Goal: Task Accomplishment & Management: Manage account settings

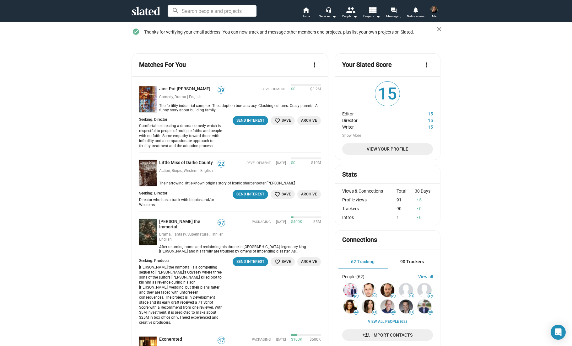
click at [370, 145] on span "View Your Profile" at bounding box center [387, 149] width 81 height 11
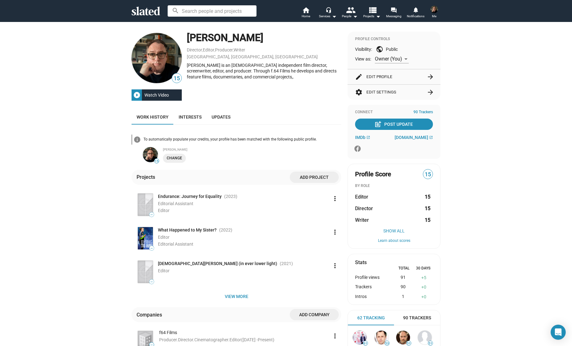
click at [146, 206] on img at bounding box center [145, 205] width 15 height 22
click at [333, 200] on mat-icon "more_vert" at bounding box center [335, 199] width 8 height 8
click at [316, 212] on button "Edit" at bounding box center [323, 213] width 35 height 10
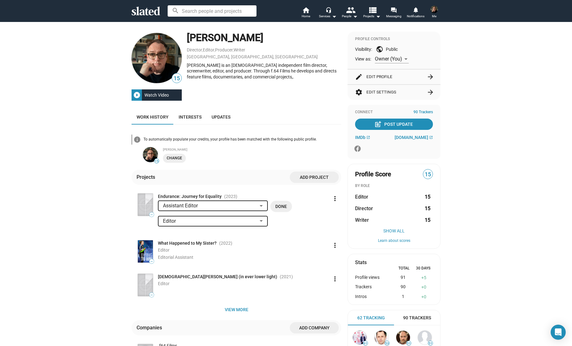
click at [261, 207] on div at bounding box center [262, 206] width 6 height 5
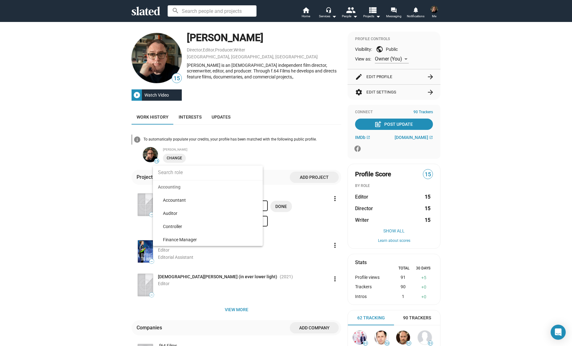
scroll to position [2157, 0]
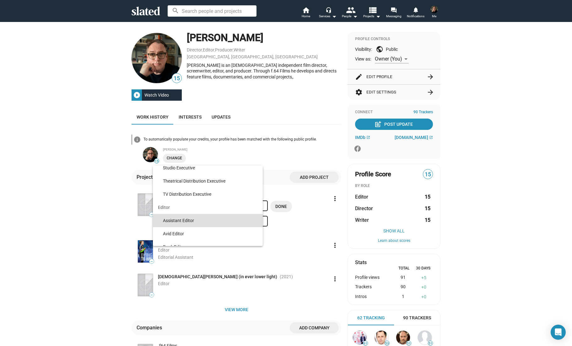
click at [162, 206] on span "Editor" at bounding box center [208, 207] width 110 height 13
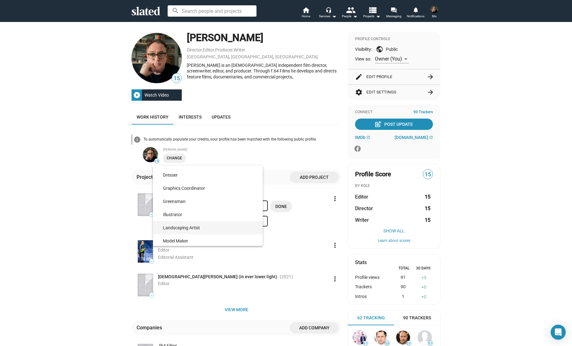
scroll to position [291, 0]
click at [274, 152] on div at bounding box center [286, 173] width 572 height 346
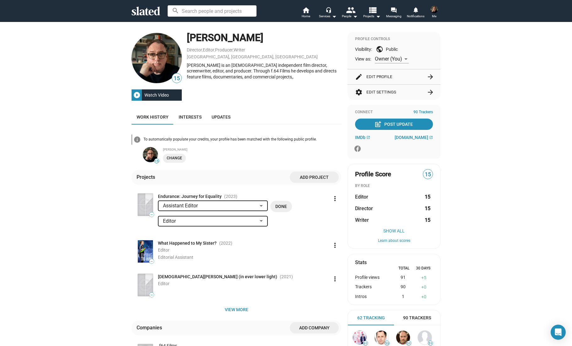
click at [311, 233] on li "— Endurance: Journey for Equality (2023 ) Assistant Editor Done Editor Done mor…" at bounding box center [239, 216] width 205 height 47
click at [284, 207] on span "Done" at bounding box center [282, 206] width 12 height 11
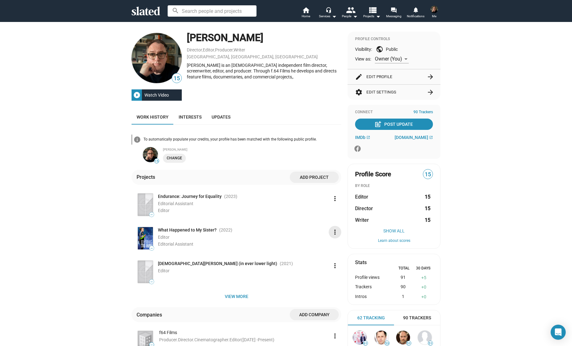
click at [333, 234] on mat-icon "more_vert" at bounding box center [335, 233] width 8 height 8
click at [321, 249] on button "Edit" at bounding box center [323, 246] width 35 height 10
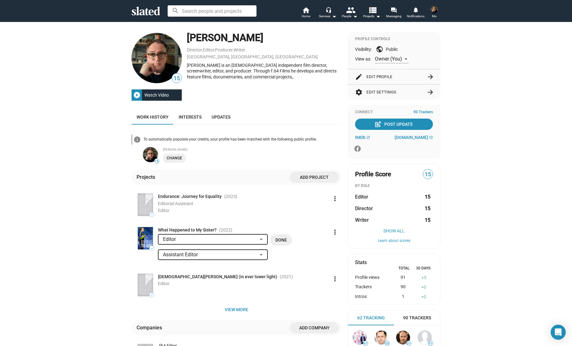
click at [248, 242] on div "Editor" at bounding box center [210, 240] width 94 height 7
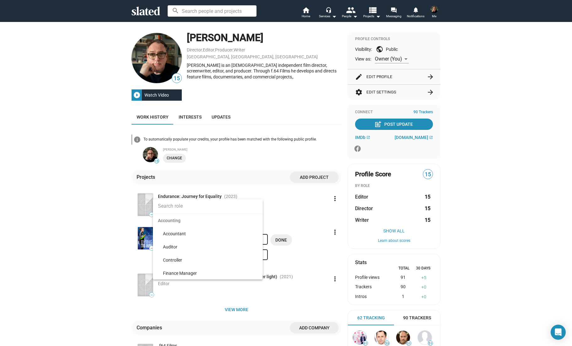
scroll to position [2209, 0]
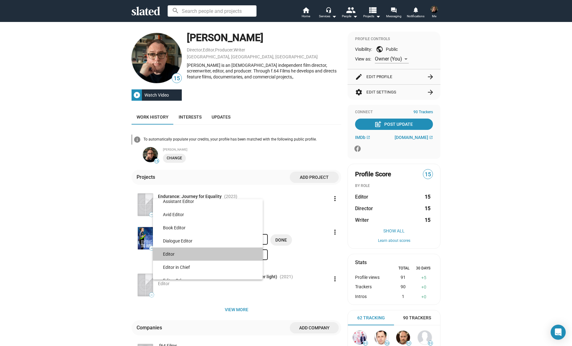
click at [178, 256] on span "Editor" at bounding box center [210, 254] width 95 height 13
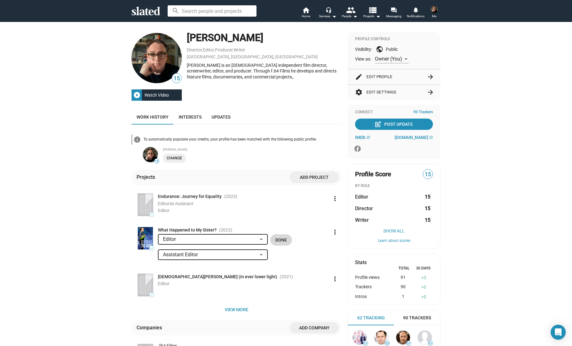
click at [282, 242] on span "Done" at bounding box center [282, 240] width 12 height 11
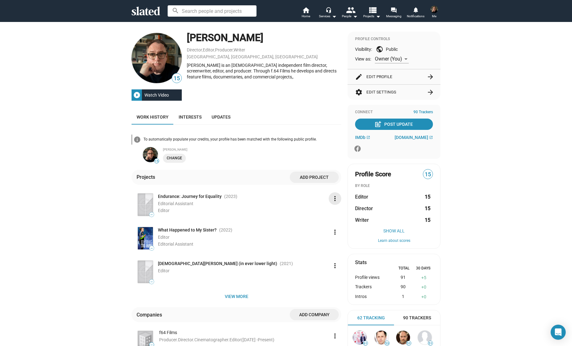
click at [335, 201] on mat-icon "more_vert" at bounding box center [335, 199] width 8 height 8
click at [324, 213] on button "Edit" at bounding box center [323, 213] width 35 height 10
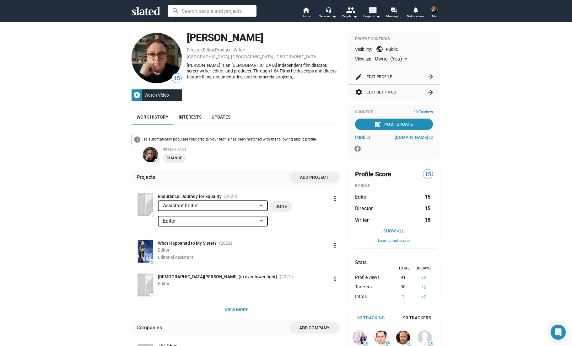
click at [262, 205] on div at bounding box center [262, 206] width 6 height 5
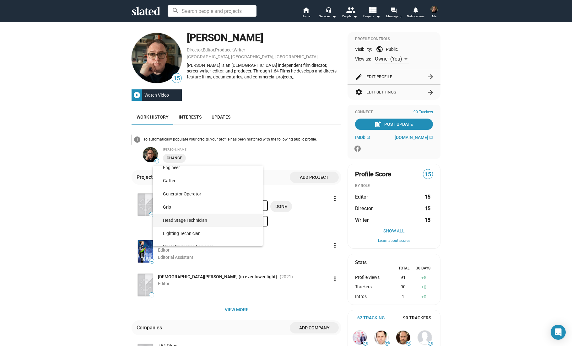
scroll to position [2481, 0]
drag, startPoint x: 261, startPoint y: 197, endPoint x: 261, endPoint y: 203, distance: 6.0
click at [261, 203] on mat-optgroup "Engineering/Electrical/Grips Best Boy Best Boy Electric Best Boy Grip Cable Ope…" at bounding box center [208, 147] width 110 height 277
click at [199, 224] on span "Color Correction" at bounding box center [210, 225] width 95 height 13
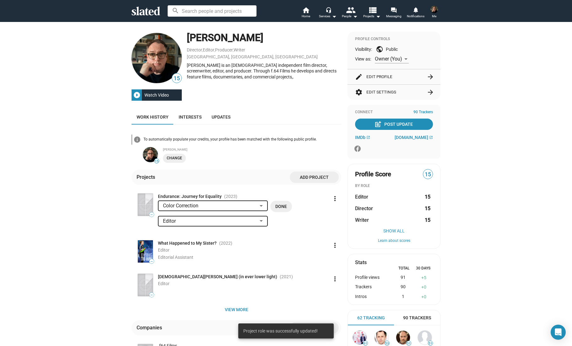
click at [280, 205] on span "Done" at bounding box center [282, 206] width 12 height 11
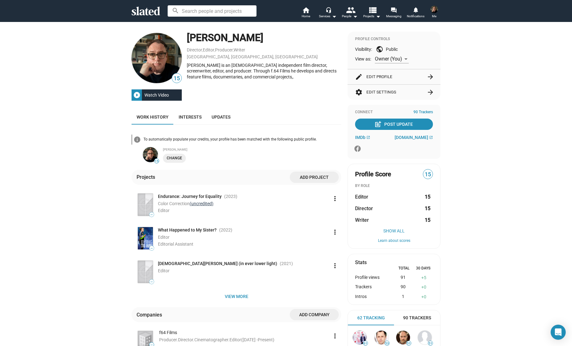
click at [203, 205] on link "(uncredited)" at bounding box center [202, 203] width 24 height 5
click at [335, 232] on mat-icon "more_vert" at bounding box center [335, 233] width 8 height 8
click at [316, 246] on button "Edit" at bounding box center [323, 246] width 35 height 10
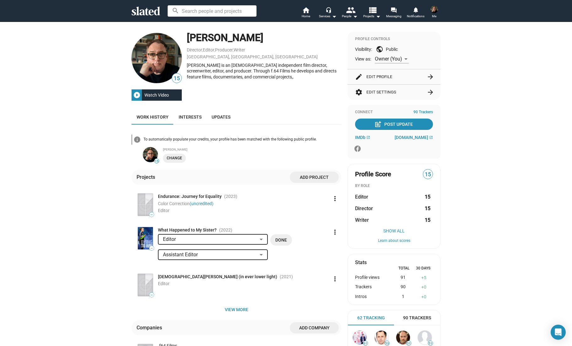
click at [262, 254] on div at bounding box center [262, 255] width 6 height 5
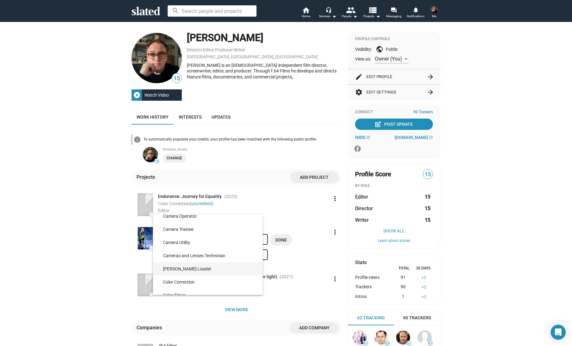
scroll to position [863, 0]
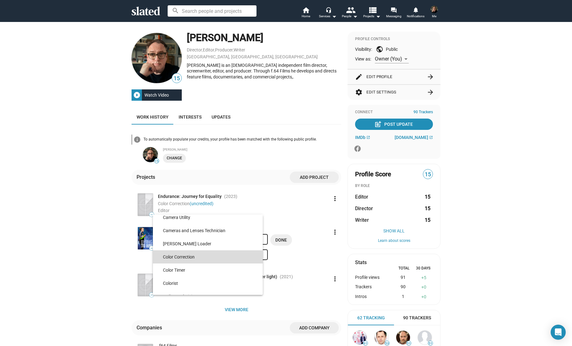
click at [218, 260] on span "Color Correction" at bounding box center [210, 257] width 95 height 13
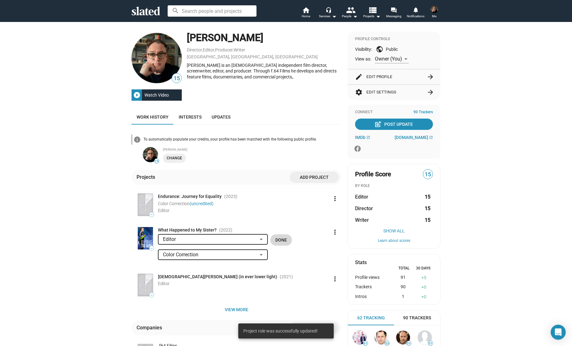
click at [282, 240] on span "Done" at bounding box center [282, 240] width 12 height 11
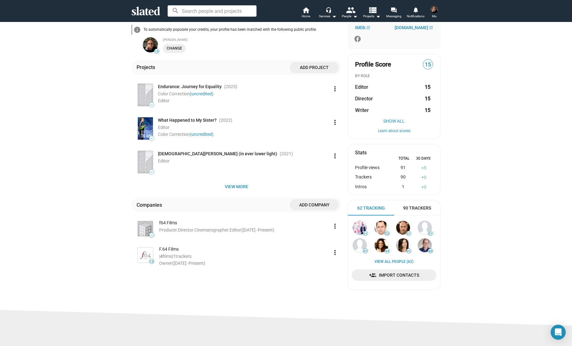
scroll to position [111, 0]
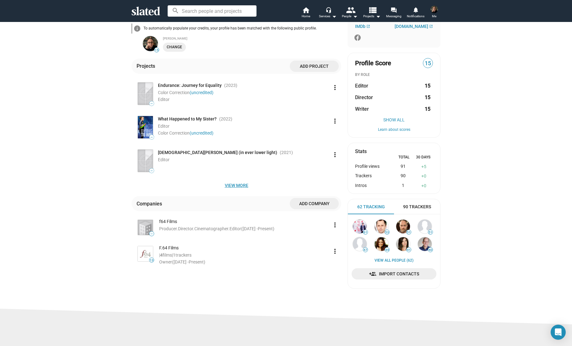
click at [240, 188] on span "View more" at bounding box center [237, 185] width 200 height 11
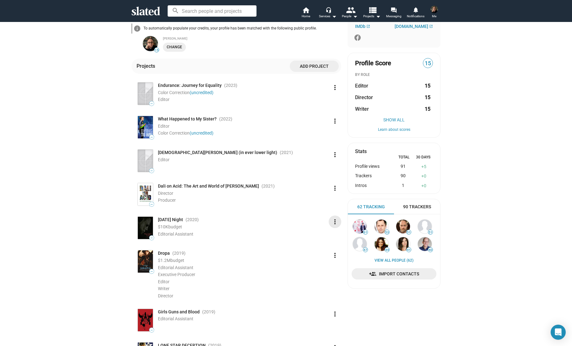
click at [334, 225] on mat-icon "more_vert" at bounding box center [335, 222] width 8 height 8
click at [315, 236] on button "Edit" at bounding box center [323, 236] width 35 height 10
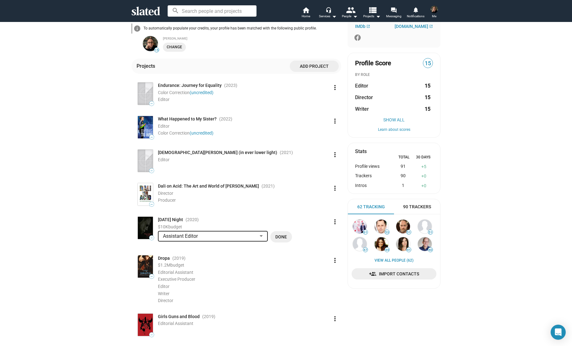
click at [263, 237] on div at bounding box center [262, 236] width 6 height 5
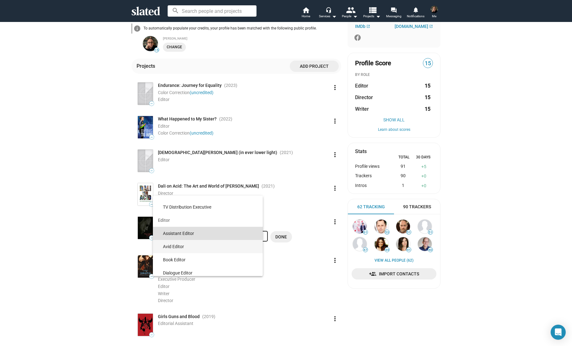
scroll to position [2195, 0]
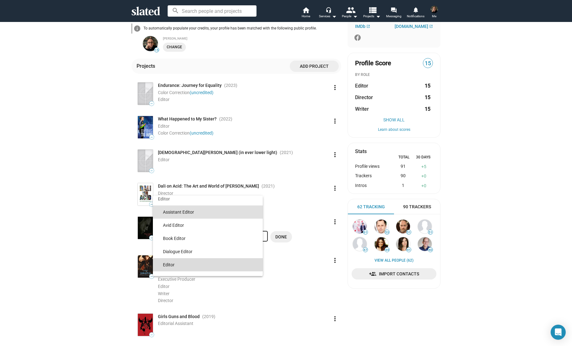
click at [199, 262] on span "Editor" at bounding box center [210, 265] width 95 height 13
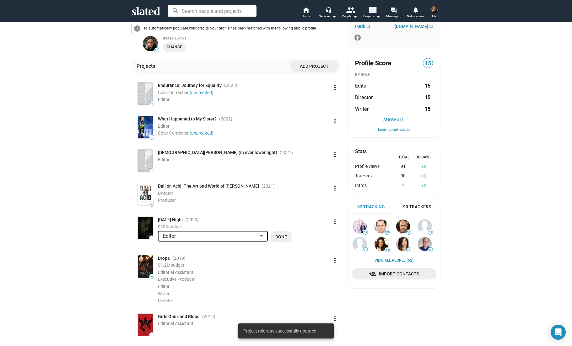
click at [281, 237] on span "Done" at bounding box center [282, 237] width 12 height 11
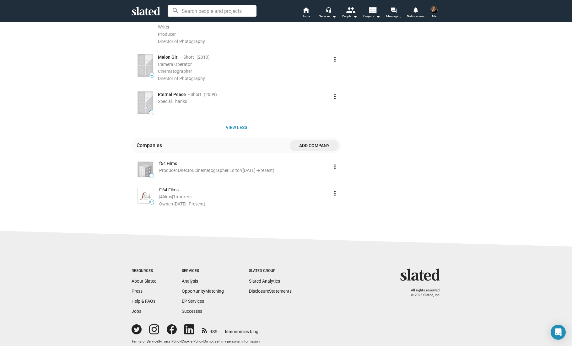
scroll to position [0, 0]
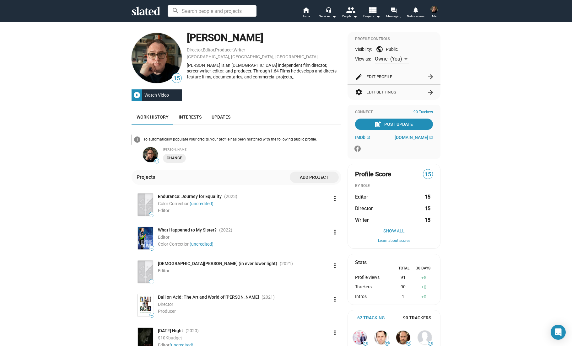
click at [142, 10] on icon at bounding box center [146, 11] width 29 height 9
